Goal: Transaction & Acquisition: Obtain resource

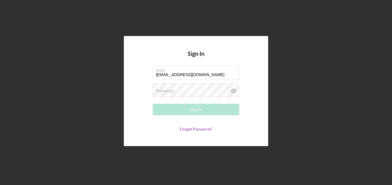
type input "[EMAIL_ADDRESS][DOMAIN_NAME]"
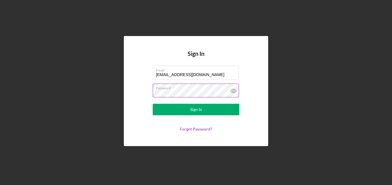
click at [231, 92] on icon at bounding box center [233, 91] width 14 height 14
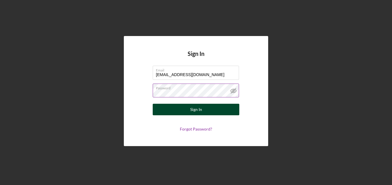
click at [223, 105] on button "Sign In" at bounding box center [196, 110] width 87 height 12
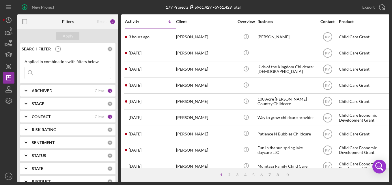
click at [23, 101] on icon "Icon/Expander" at bounding box center [26, 104] width 14 height 14
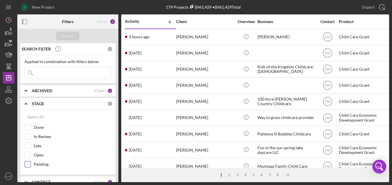
click at [25, 165] on input "Pending" at bounding box center [28, 165] width 6 height 6
checkbox input "true"
click at [25, 101] on icon "Icon/Expander" at bounding box center [26, 104] width 14 height 14
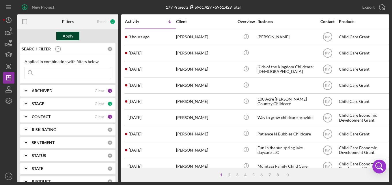
click at [66, 39] on div "Apply" at bounding box center [68, 36] width 11 height 9
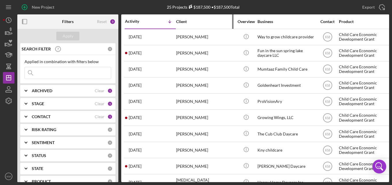
click at [184, 21] on div "Client" at bounding box center [205, 21] width 58 height 5
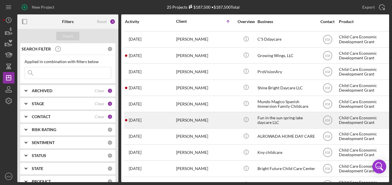
scroll to position [87, 0]
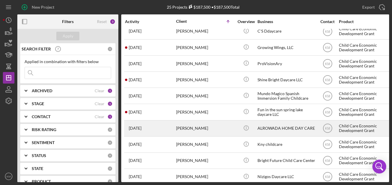
click at [196, 129] on div "[PERSON_NAME]" at bounding box center [205, 128] width 58 height 15
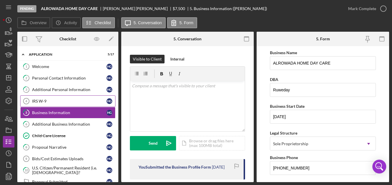
click at [73, 102] on div "IRS W-9" at bounding box center [69, 101] width 75 height 5
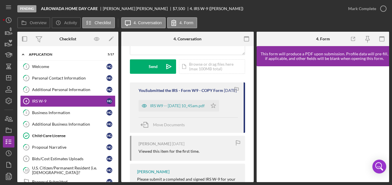
scroll to position [87, 0]
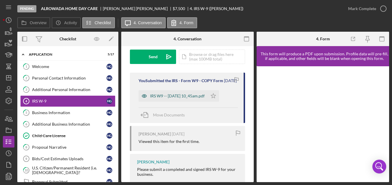
click at [155, 99] on div "IRS W9 -- [DATE] 10_45am.pdf" at bounding box center [177, 96] width 55 height 5
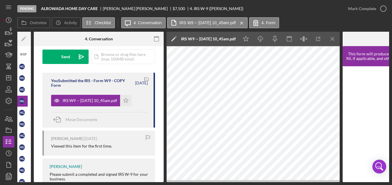
scroll to position [0, 88]
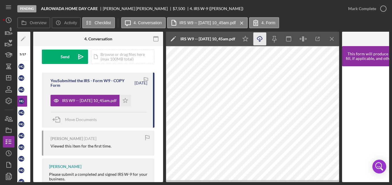
click at [260, 40] on line "button" at bounding box center [260, 39] width 0 height 3
click at [363, 44] on div at bounding box center [363, 39] width 43 height 14
